Goal: Task Accomplishment & Management: Use online tool/utility

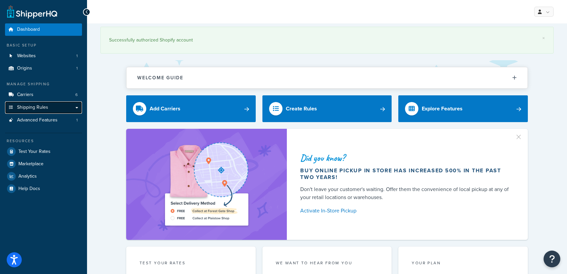
click at [45, 111] on link "Shipping Rules" at bounding box center [43, 107] width 77 height 12
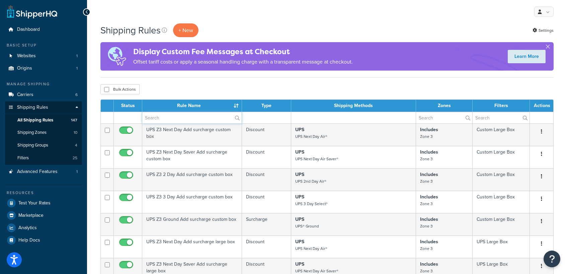
click at [180, 118] on input "text" at bounding box center [191, 117] width 99 height 11
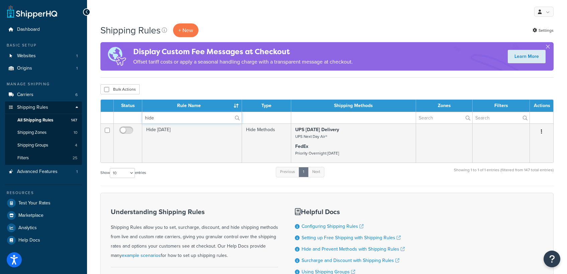
type input "hide"
click at [166, 85] on div "Bulk Actions Duplicate Delete" at bounding box center [326, 89] width 453 height 10
